Goal: Information Seeking & Learning: Find specific fact

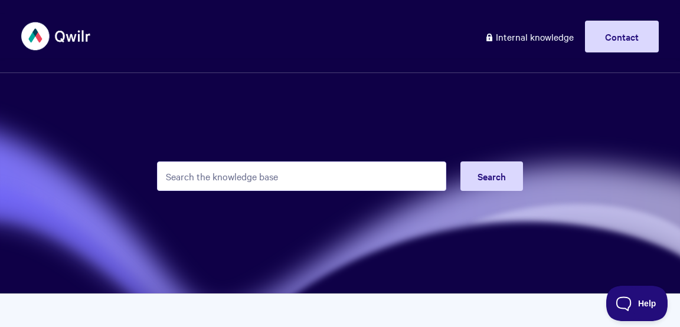
click at [271, 178] on input "Search the knowledge base" at bounding box center [301, 177] width 289 height 30
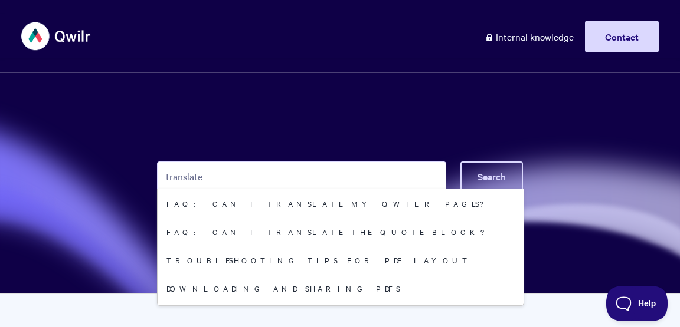
type input "translate"
click at [492, 169] on button "Search" at bounding box center [491, 177] width 63 height 30
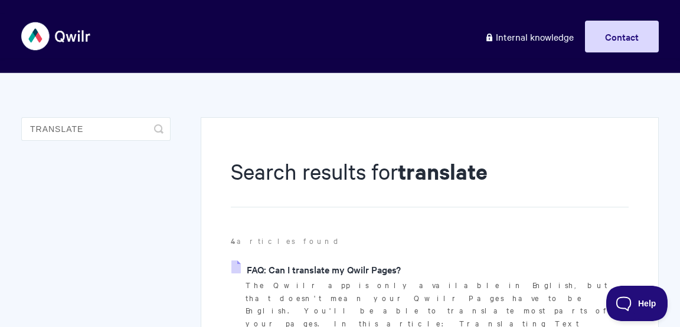
click at [345, 268] on link "FAQ: Can I translate my Qwilr Pages?" at bounding box center [315, 270] width 169 height 18
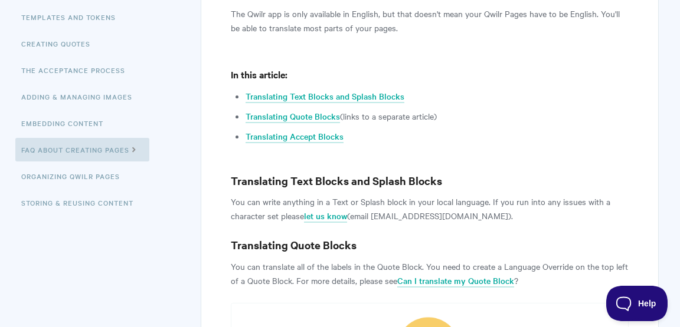
scroll to position [244, 0]
